Goal: Information Seeking & Learning: Check status

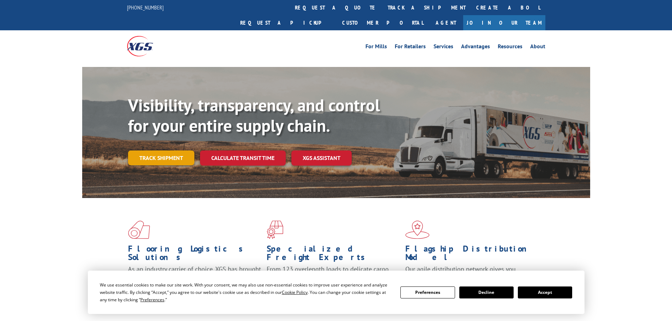
click at [167, 151] on link "Track shipment" at bounding box center [161, 158] width 66 height 15
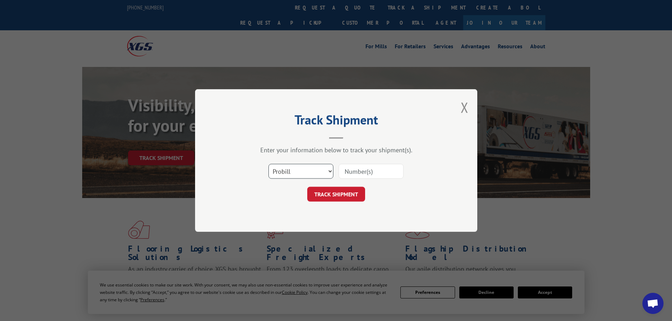
click at [298, 171] on select "Select category... Probill BOL PO" at bounding box center [300, 171] width 65 height 15
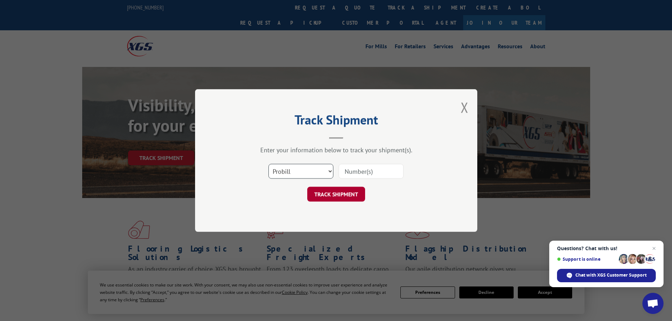
select select "bol"
click at [268, 164] on select "Select category... Probill BOL PO" at bounding box center [300, 171] width 65 height 15
click at [352, 171] on input at bounding box center [371, 171] width 65 height 15
paste input "16584573"
type input "16584573"
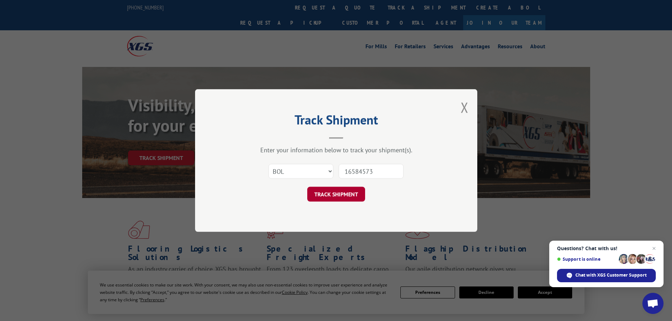
click at [351, 194] on button "TRACK SHIPMENT" at bounding box center [336, 194] width 58 height 15
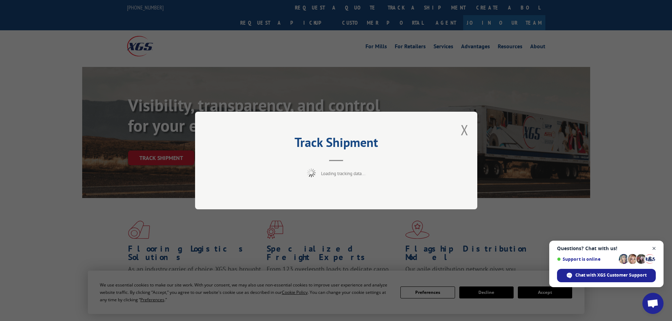
click at [656, 249] on span "Open chat" at bounding box center [654, 248] width 9 height 9
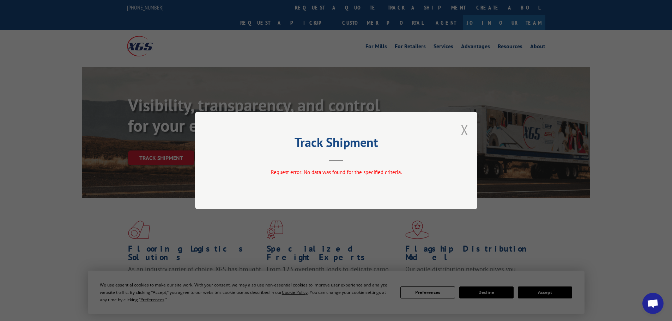
click at [466, 132] on button "Close modal" at bounding box center [465, 130] width 8 height 19
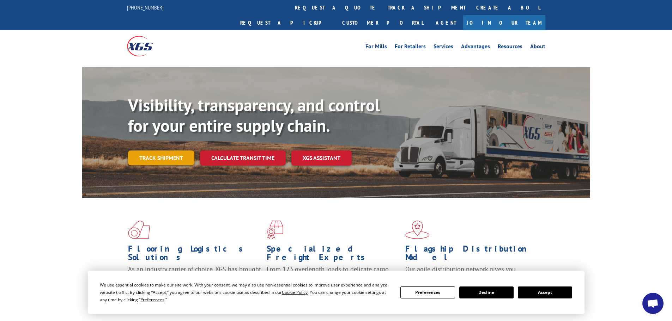
click at [170, 151] on link "Track shipment" at bounding box center [161, 158] width 66 height 15
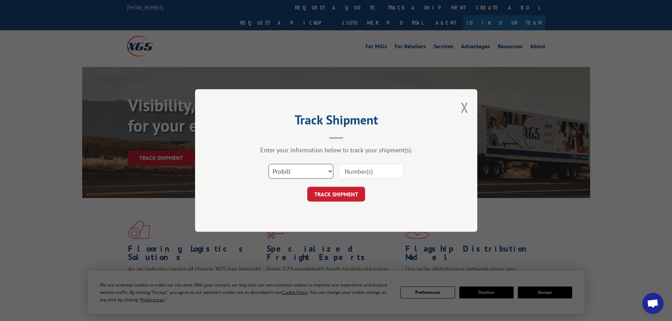
click at [308, 170] on select "Select category... Probill BOL PO" at bounding box center [300, 171] width 65 height 15
select select "po"
click at [268, 164] on select "Select category... Probill BOL PO" at bounding box center [300, 171] width 65 height 15
drag, startPoint x: 352, startPoint y: 174, endPoint x: 360, endPoint y: 188, distance: 16.6
click at [352, 174] on input at bounding box center [371, 171] width 65 height 15
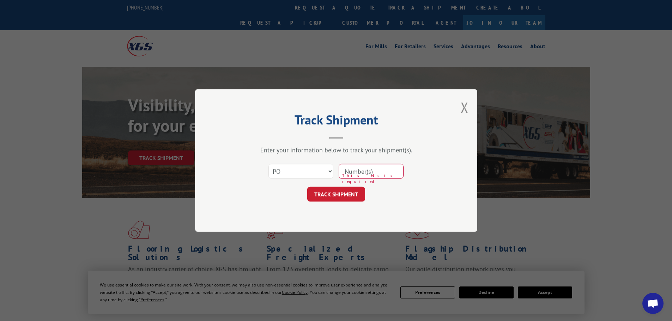
drag, startPoint x: 471, startPoint y: 183, endPoint x: 450, endPoint y: 180, distance: 20.7
click at [470, 183] on div "Track Shipment Enter your information below to track your shipment(s). Select c…" at bounding box center [336, 160] width 282 height 143
click at [385, 168] on input at bounding box center [371, 171] width 65 height 15
paste input "H5350-3939"
type input "H5350-3939"
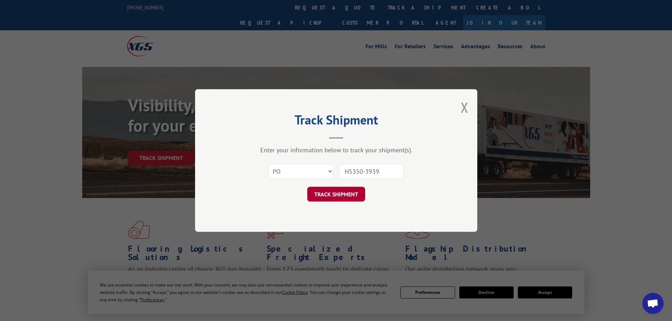
click at [360, 194] on button "TRACK SHIPMENT" at bounding box center [336, 194] width 58 height 15
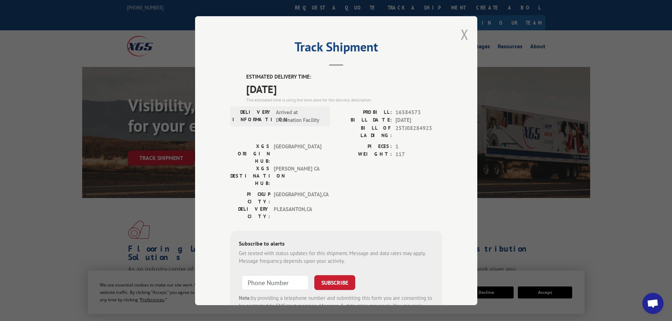
click at [461, 35] on button "Close modal" at bounding box center [465, 34] width 8 height 19
